Goal: Task Accomplishment & Management: Complete application form

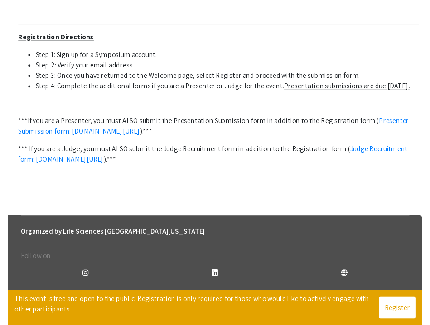
scroll to position [386, 0]
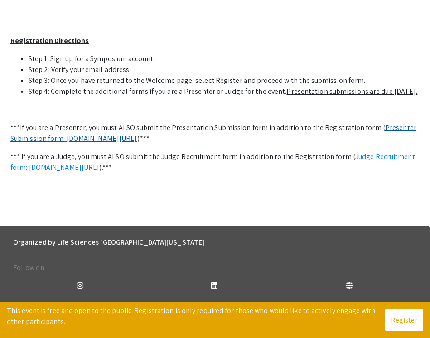
click at [393, 123] on link "Presenter Submission form: symposium.foragerone.com/lssfsymposium2025/submission" at bounding box center [213, 133] width 406 height 20
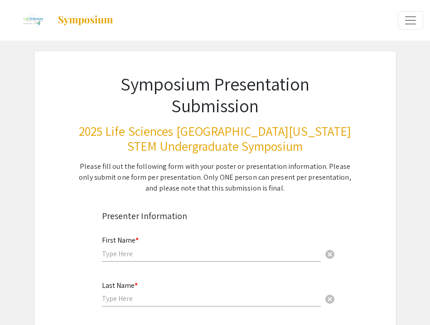
click at [182, 247] on div "First Name * cancel" at bounding box center [211, 244] width 219 height 34
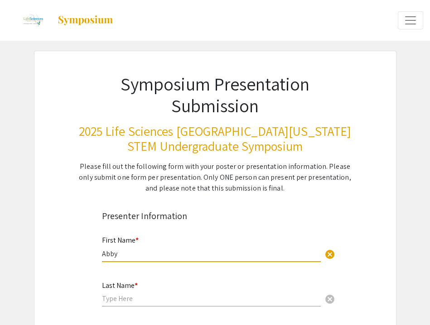
type input "Abby"
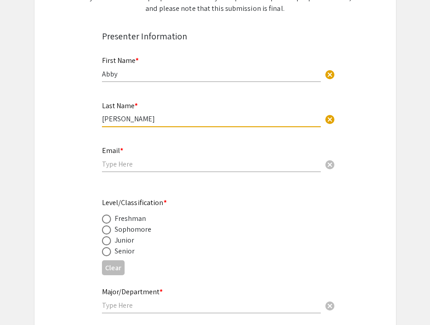
scroll to position [224, 0]
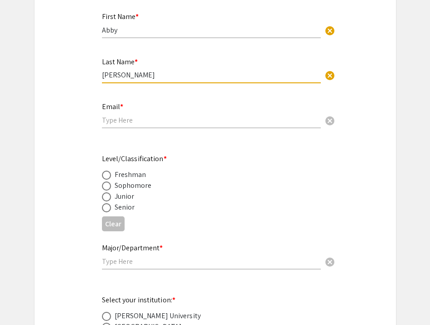
type input "[PERSON_NAME]"
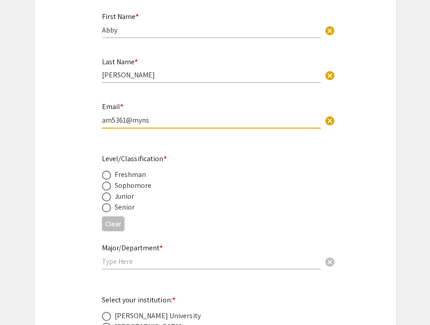
type input "am5361@mynsu"
type input "[EMAIL_ADDRESS][DOMAIN_NAME]"
click at [125, 207] on div "Senior" at bounding box center [125, 207] width 20 height 11
click at [110, 209] on span at bounding box center [106, 207] width 9 height 9
click at [110, 209] on input "radio" at bounding box center [106, 207] width 9 height 9
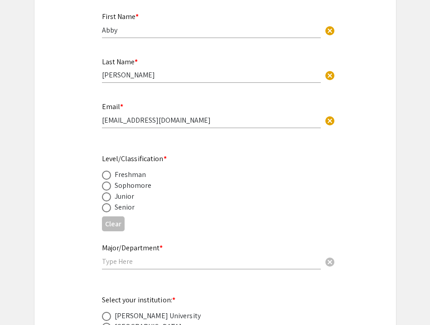
radio input "true"
click at [133, 258] on input "text" at bounding box center [211, 262] width 219 height 10
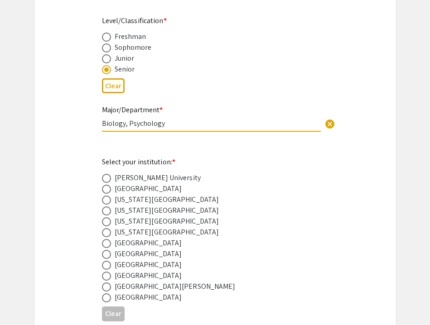
scroll to position [399, 0]
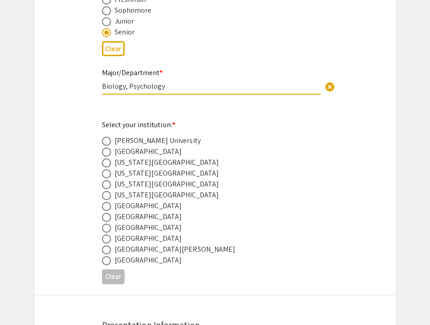
type input "Biology, Psychology"
click at [110, 226] on span at bounding box center [106, 228] width 9 height 9
click at [110, 226] on input "radio" at bounding box center [106, 228] width 9 height 9
radio input "true"
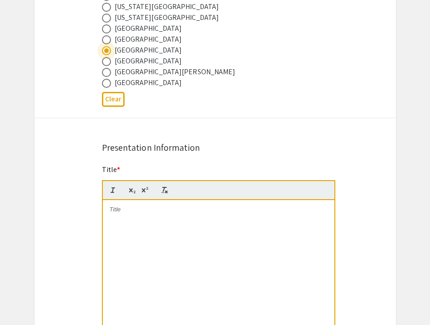
scroll to position [577, 0]
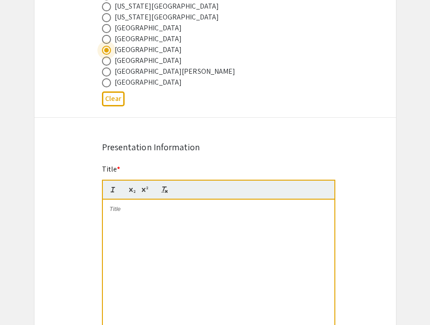
click at [140, 221] on div at bounding box center [219, 268] width 232 height 136
click at [140, 240] on div "Targeting Aggressive Cancers with JQ1 and [MEDICAL_DATA] Combination Therapies" at bounding box center [219, 268] width 232 height 136
click at [131, 231] on div "Targeting Aggressive Cancers with JQ1 and [MEDICAL_DATA] Combination Therapi" at bounding box center [219, 268] width 232 height 136
click at [165, 217] on strong "Targeting Aggressive Cancers with JQ1 and [MEDICAL_DATA] Combination TherapiTar…" at bounding box center [219, 218] width 216 height 24
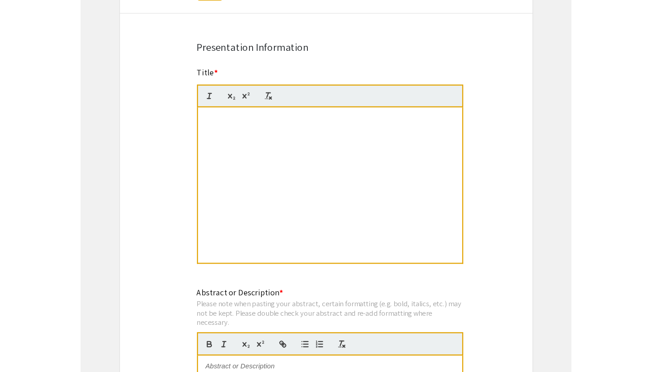
scroll to position [699, 0]
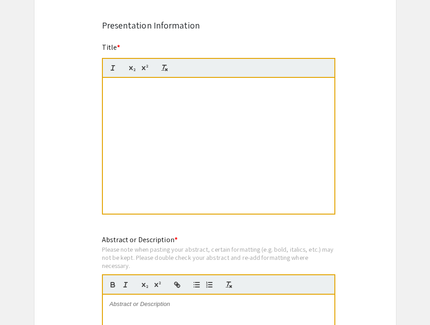
click at [215, 138] on div "Targeting Aggressive Cancers with JQ1 and [MEDICAL_DATA] Combination Therapting…" at bounding box center [219, 146] width 232 height 136
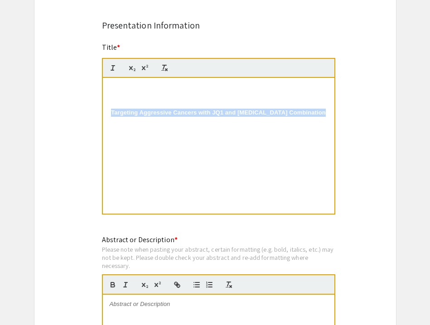
click at [215, 138] on div "Targeting Aggressive Cancers with JQ1 and [MEDICAL_DATA] Combination Therapting…" at bounding box center [219, 146] width 232 height 136
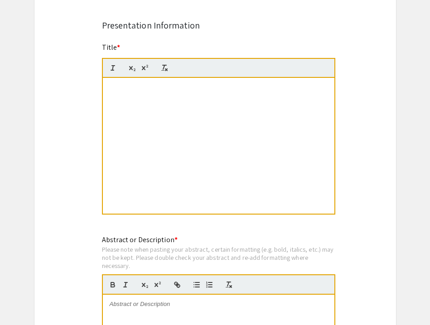
click at [191, 149] on div "Targeting Aggressive Cancers with JQ1 and Doxor" at bounding box center [219, 146] width 232 height 136
click at [168, 78] on div at bounding box center [218, 68] width 233 height 20
click at [313, 95] on div "Targeting Aggressive Cancers with JQ1 and DoxorTagre" at bounding box center [219, 146] width 232 height 136
drag, startPoint x: 313, startPoint y: 95, endPoint x: 37, endPoint y: 108, distance: 276.3
click at [37, 108] on div "Symposium Presentation Submission 2025 Life Sciences [GEOGRAPHIC_DATA][US_STATE…" at bounding box center [215, 169] width 362 height 1635
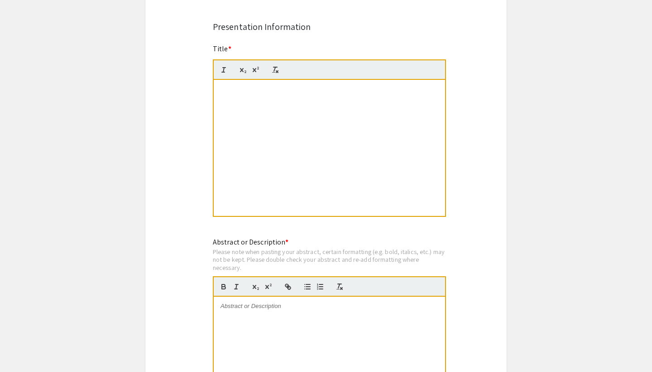
click at [257, 117] on div "Targeting Aggressive Canc" at bounding box center [330, 148] width 232 height 136
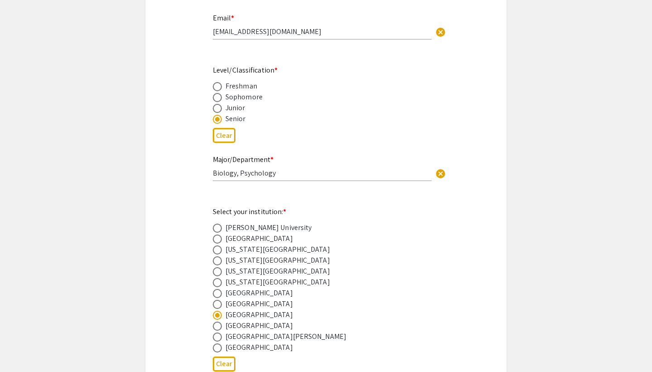
scroll to position [319, 0]
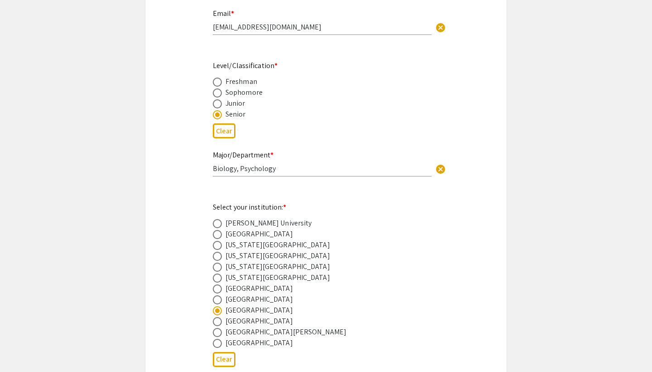
click at [302, 108] on div "Junior" at bounding box center [319, 103] width 212 height 11
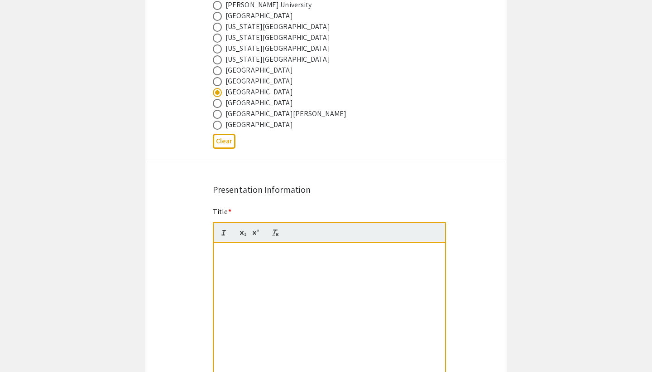
scroll to position [671, 0]
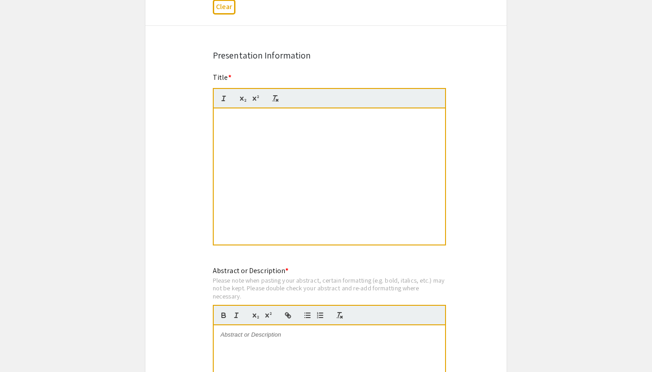
click at [305, 135] on div "Targeting Aggressive Canc" at bounding box center [330, 176] width 232 height 136
click at [224, 97] on line "button" at bounding box center [223, 98] width 1 height 5
click at [282, 97] on div at bounding box center [329, 98] width 233 height 20
click at [275, 97] on line "button" at bounding box center [274, 98] width 1 height 4
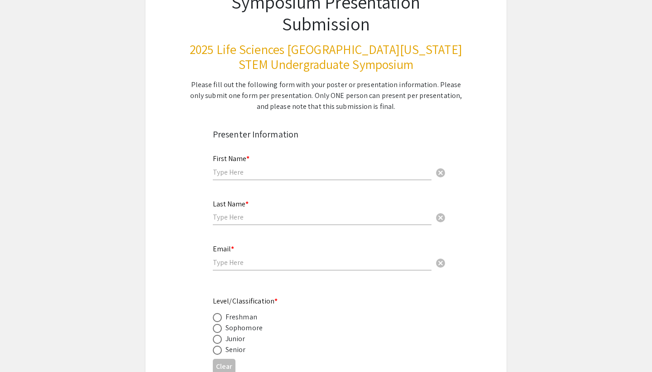
scroll to position [86, 0]
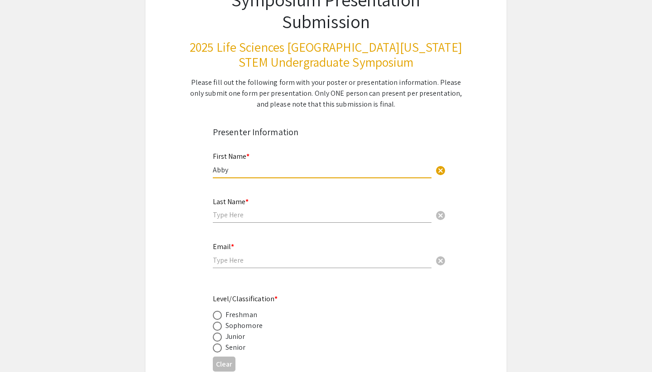
type input "Abby"
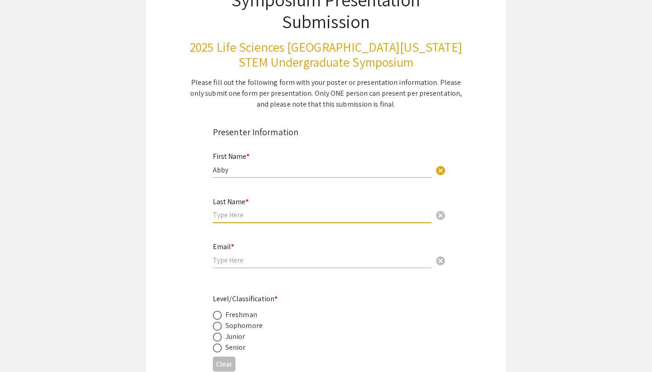
type input "<"
type input "[PERSON_NAME]"
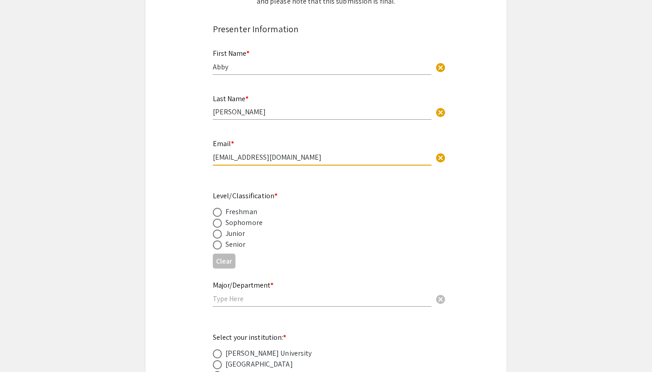
scroll to position [201, 0]
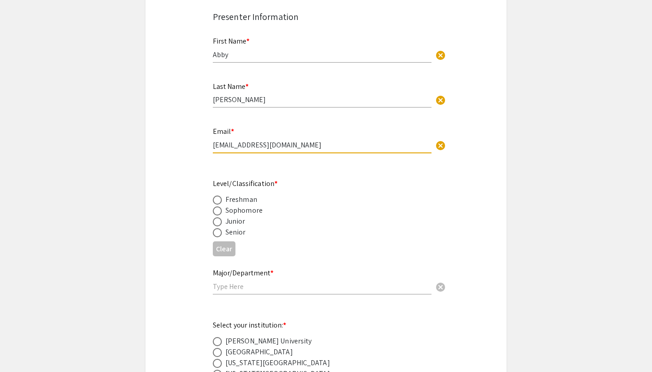
type input "[EMAIL_ADDRESS][DOMAIN_NAME]"
click at [215, 229] on span at bounding box center [217, 232] width 9 height 9
click at [215, 229] on input "radio" at bounding box center [217, 232] width 9 height 9
radio input "true"
click at [250, 288] on input "text" at bounding box center [322, 286] width 219 height 10
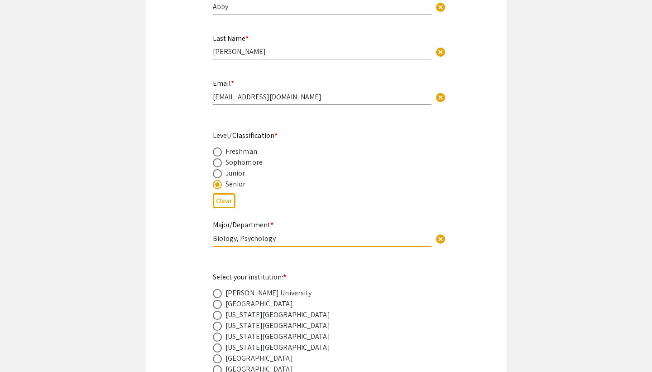
scroll to position [383, 0]
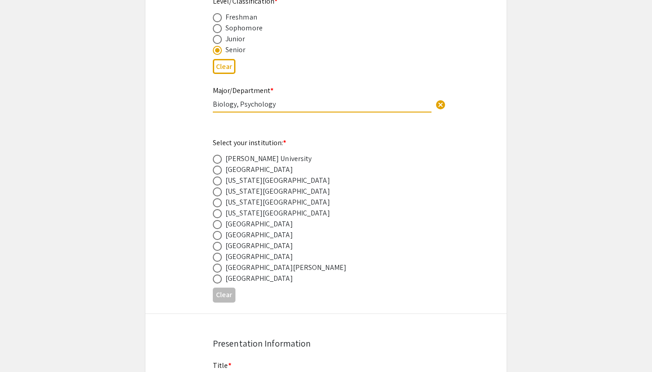
type input "Biology, Psychology"
click at [218, 245] on span at bounding box center [217, 245] width 9 height 9
click at [218, 245] on input "radio" at bounding box center [217, 245] width 9 height 9
radio input "true"
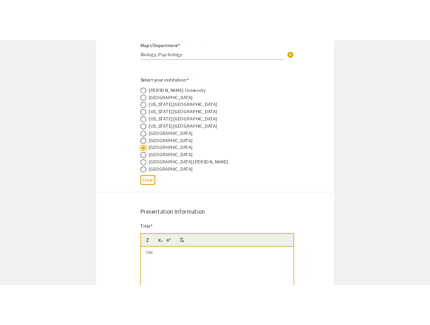
scroll to position [485, 0]
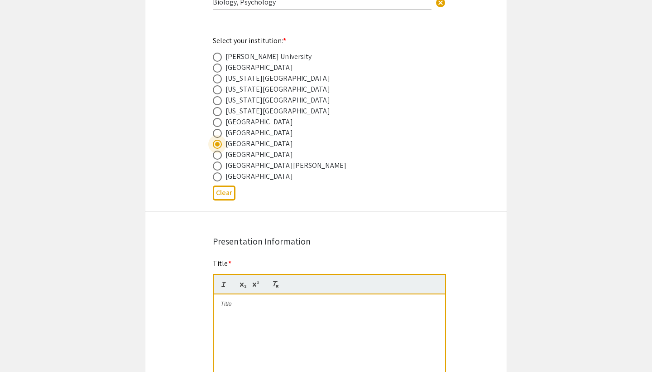
click at [256, 312] on div at bounding box center [330, 362] width 232 height 136
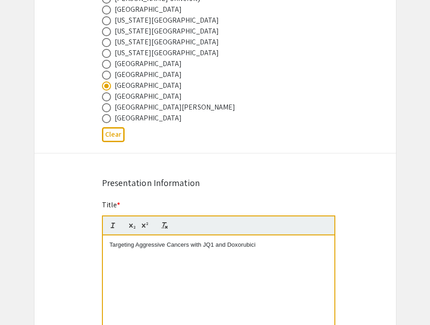
scroll to position [570, 0]
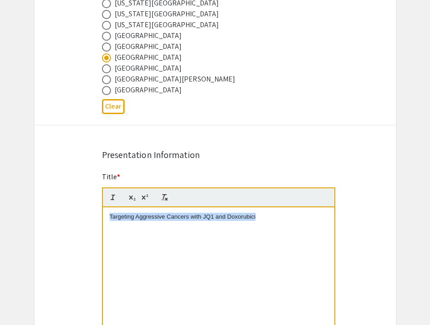
drag, startPoint x: 267, startPoint y: 224, endPoint x: 83, endPoint y: 208, distance: 184.2
click at [83, 208] on div "Symposium Presentation Submission 2025 Life Sciences [GEOGRAPHIC_DATA][US_STATE…" at bounding box center [215, 298] width 362 height 1635
click at [147, 215] on p "Combining Bromodomain Inhibitors" at bounding box center [219, 217] width 218 height 8
click at [219, 212] on div "Combining Bromodomain Inhibitors" at bounding box center [219, 276] width 232 height 136
click at [232, 215] on p "Combining Bromodomain Inhibitors" at bounding box center [219, 217] width 218 height 8
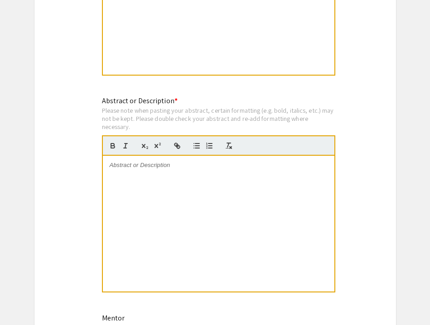
scroll to position [845, 0]
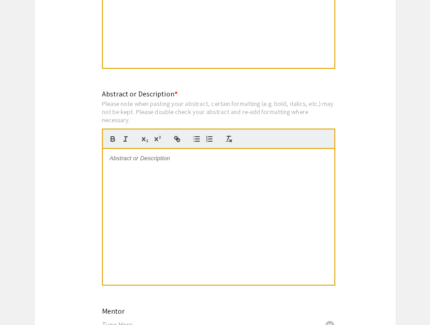
click at [186, 198] on div at bounding box center [219, 217] width 232 height 136
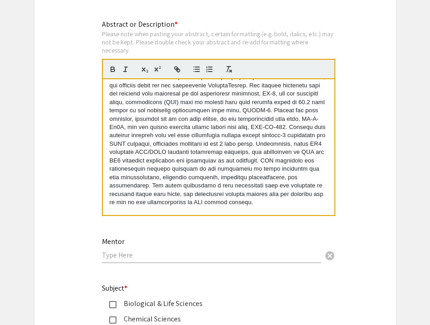
scroll to position [950, 0]
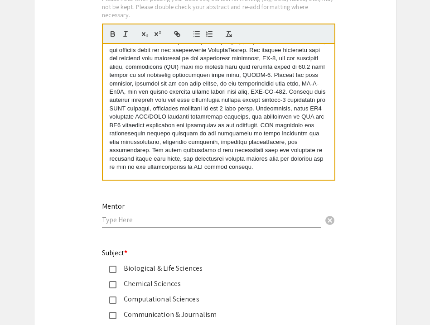
click at [155, 223] on input "text" at bounding box center [211, 220] width 219 height 10
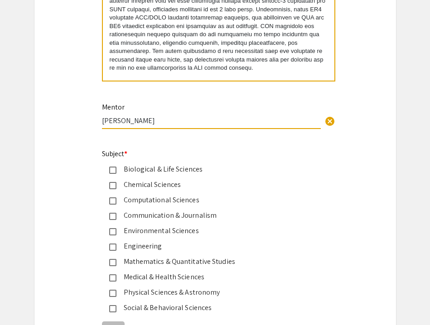
scroll to position [1051, 0]
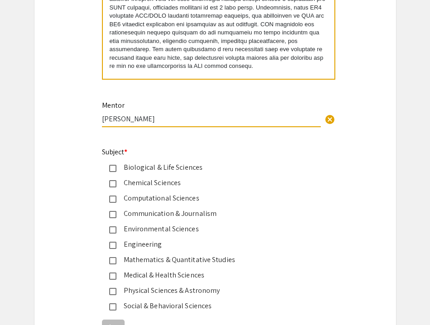
type input "Regina M. Graham"
click at [116, 169] on mat-pseudo-checkbox at bounding box center [112, 168] width 7 height 7
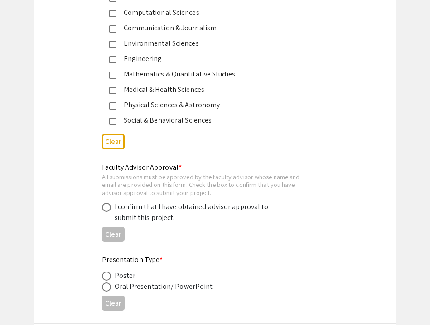
scroll to position [1240, 0]
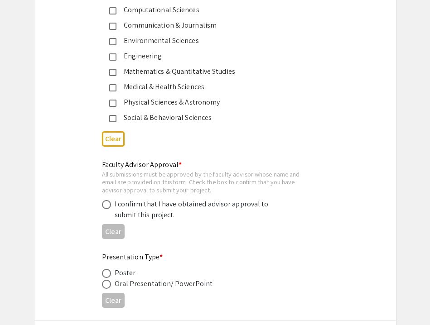
click at [107, 198] on div "Faculty Advisor Approval * All submissions must be approved by the faculty advi…" at bounding box center [208, 190] width 212 height 62
click at [107, 203] on span at bounding box center [106, 204] width 9 height 9
click at [107, 203] on input "radio" at bounding box center [106, 204] width 9 height 9
radio input "true"
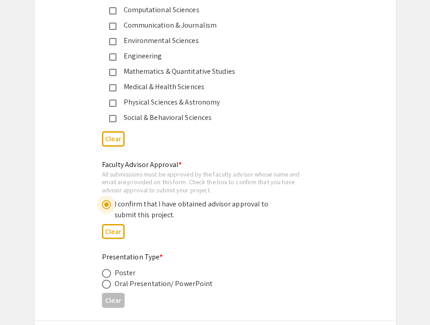
click at [113, 270] on label at bounding box center [108, 273] width 13 height 9
click at [111, 270] on input "radio" at bounding box center [106, 273] width 9 height 9
radio input "true"
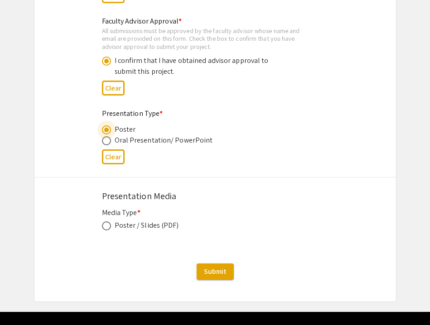
scroll to position [1397, 0]
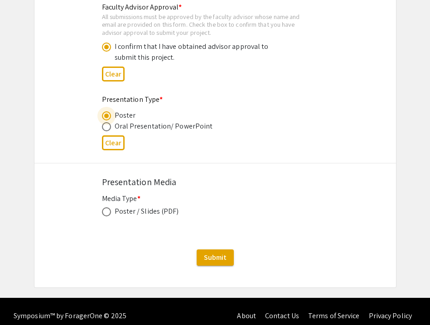
click at [112, 207] on mat-radio-button at bounding box center [108, 211] width 13 height 11
click at [109, 209] on span at bounding box center [106, 212] width 9 height 9
click at [109, 209] on input "radio" at bounding box center [106, 212] width 9 height 9
radio input "true"
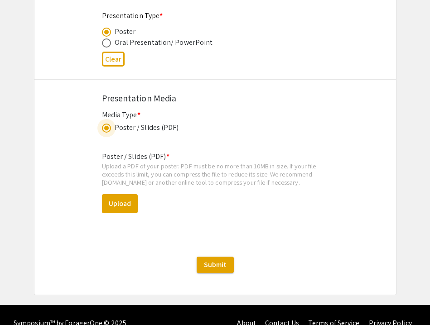
scroll to position [1495, 0]
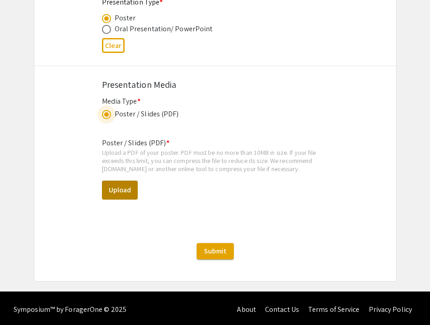
click at [120, 193] on button "Upload" at bounding box center [120, 190] width 36 height 19
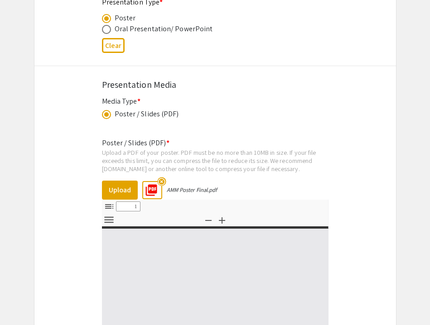
select select "custom"
type input "0"
select select "custom"
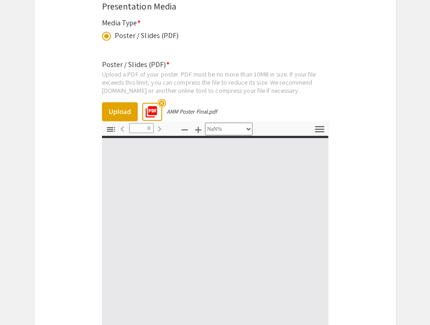
type input "1"
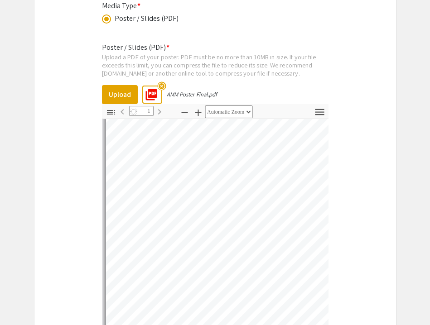
scroll to position [0, 0]
select select "auto"
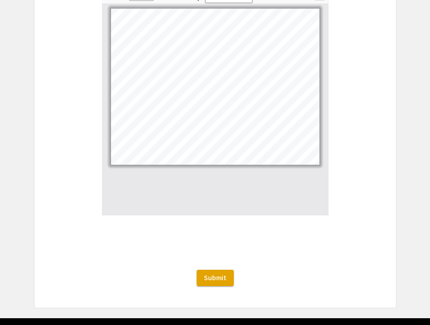
scroll to position [1710, 0]
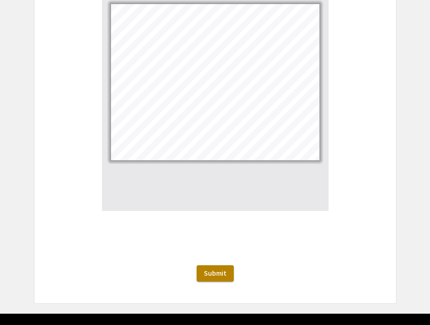
click at [221, 270] on span "Submit" at bounding box center [215, 274] width 23 height 10
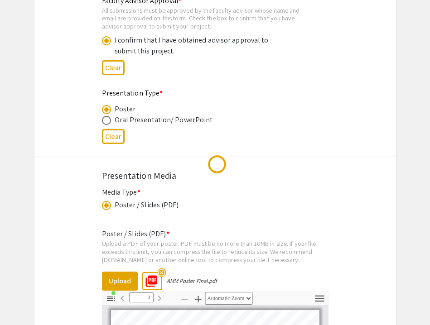
scroll to position [0, 0]
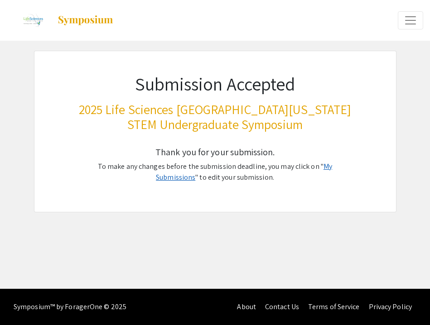
click at [313, 162] on link "My Submissions" at bounding box center [244, 172] width 176 height 20
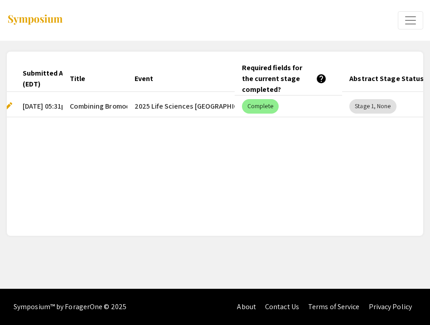
scroll to position [0, 12]
